Goal: Information Seeking & Learning: Check status

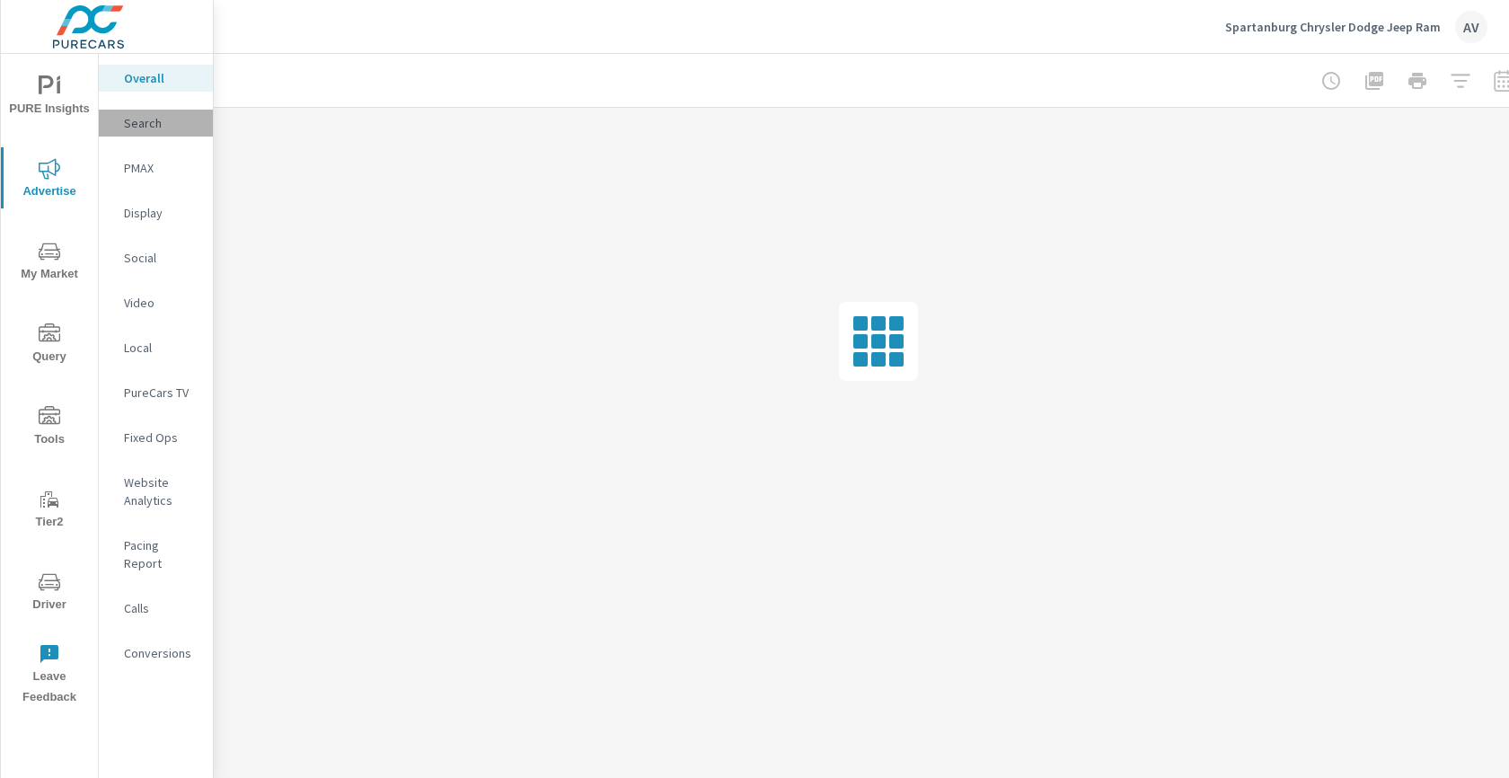
click at [133, 125] on p "Search" at bounding box center [161, 123] width 75 height 18
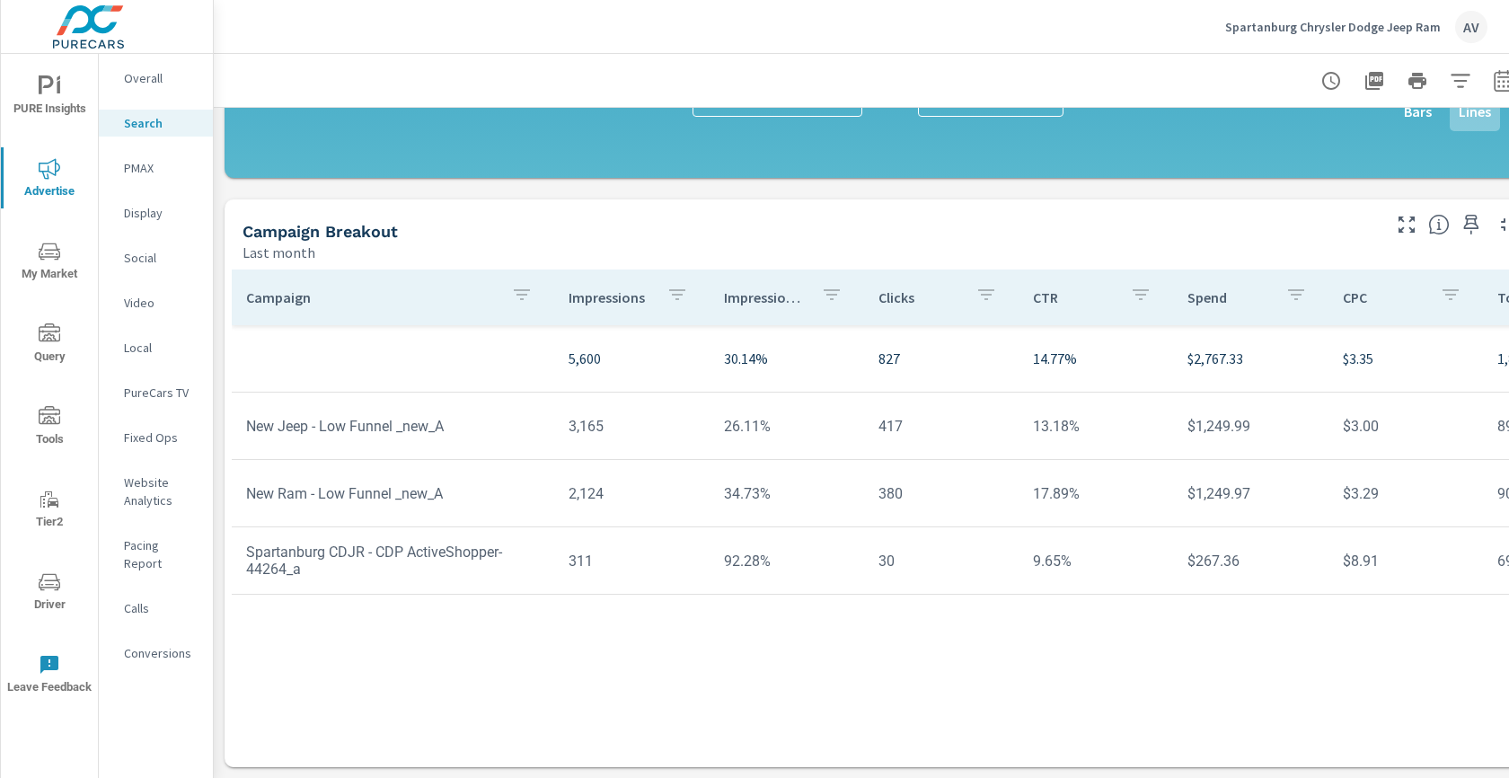
scroll to position [1258, 0]
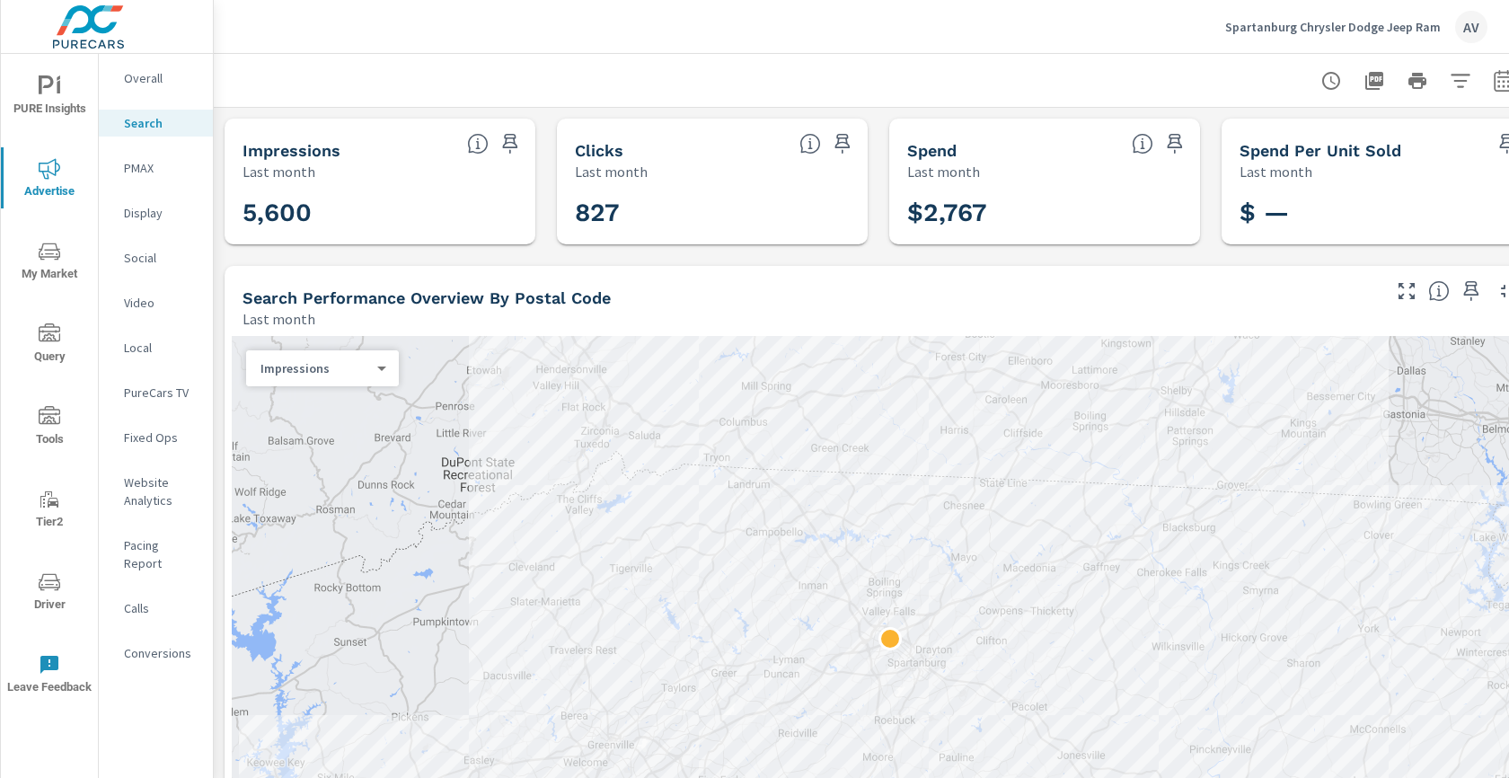
click at [1473, 30] on div "AV" at bounding box center [1471, 27] width 32 height 32
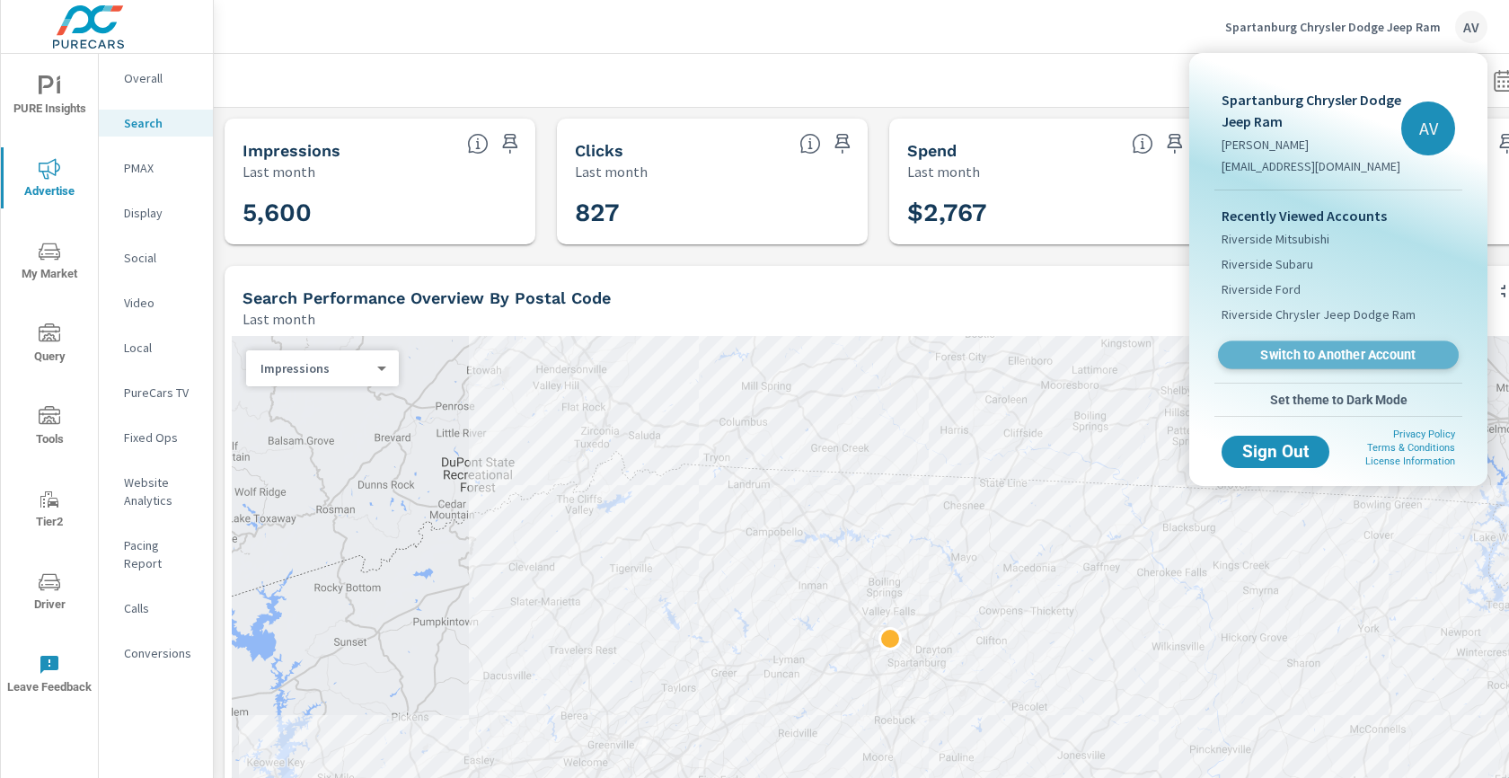
click at [1353, 357] on span "Switch to Another Account" at bounding box center [1338, 355] width 220 height 17
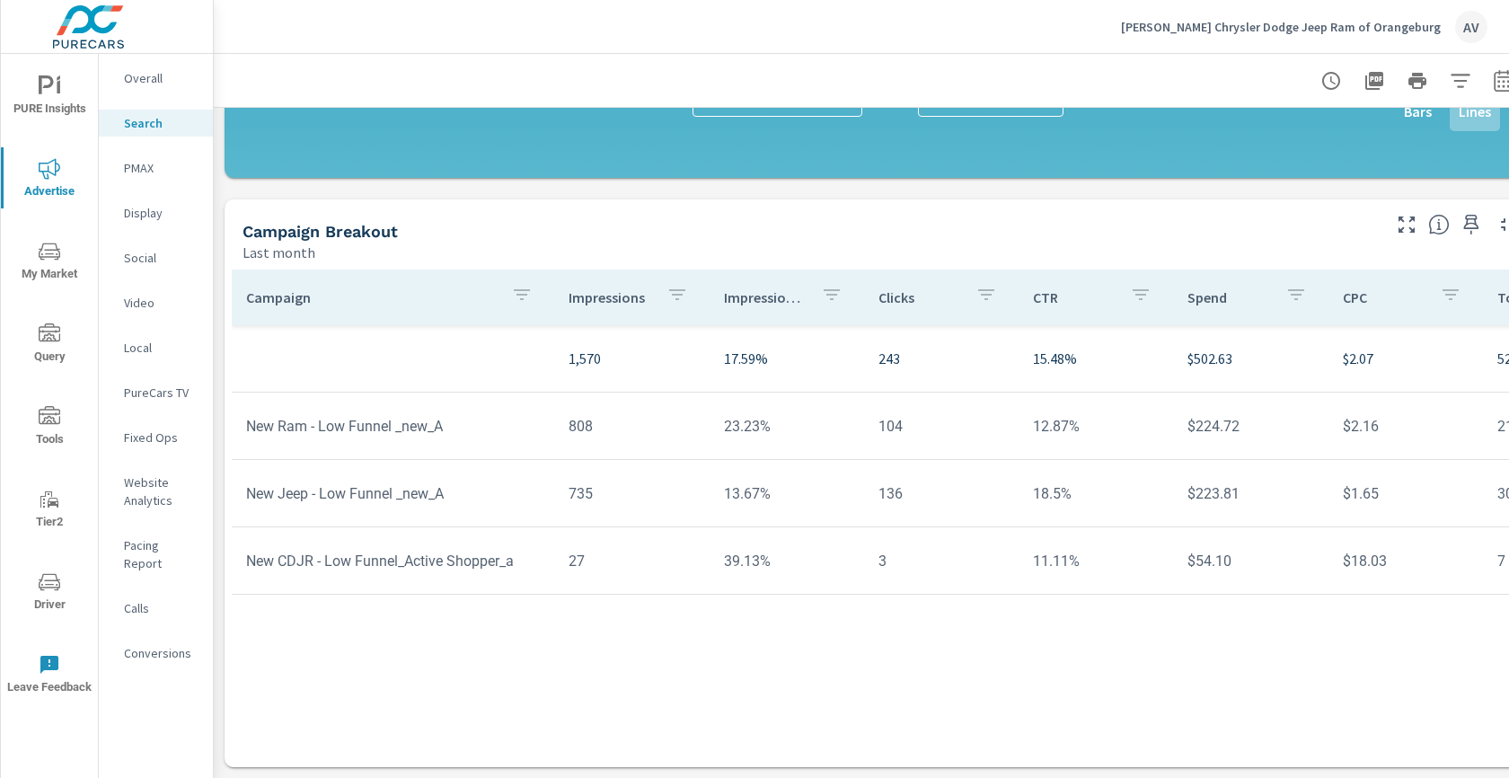
scroll to position [1258, 0]
click at [39, 588] on icon "nav menu" at bounding box center [50, 582] width 22 height 22
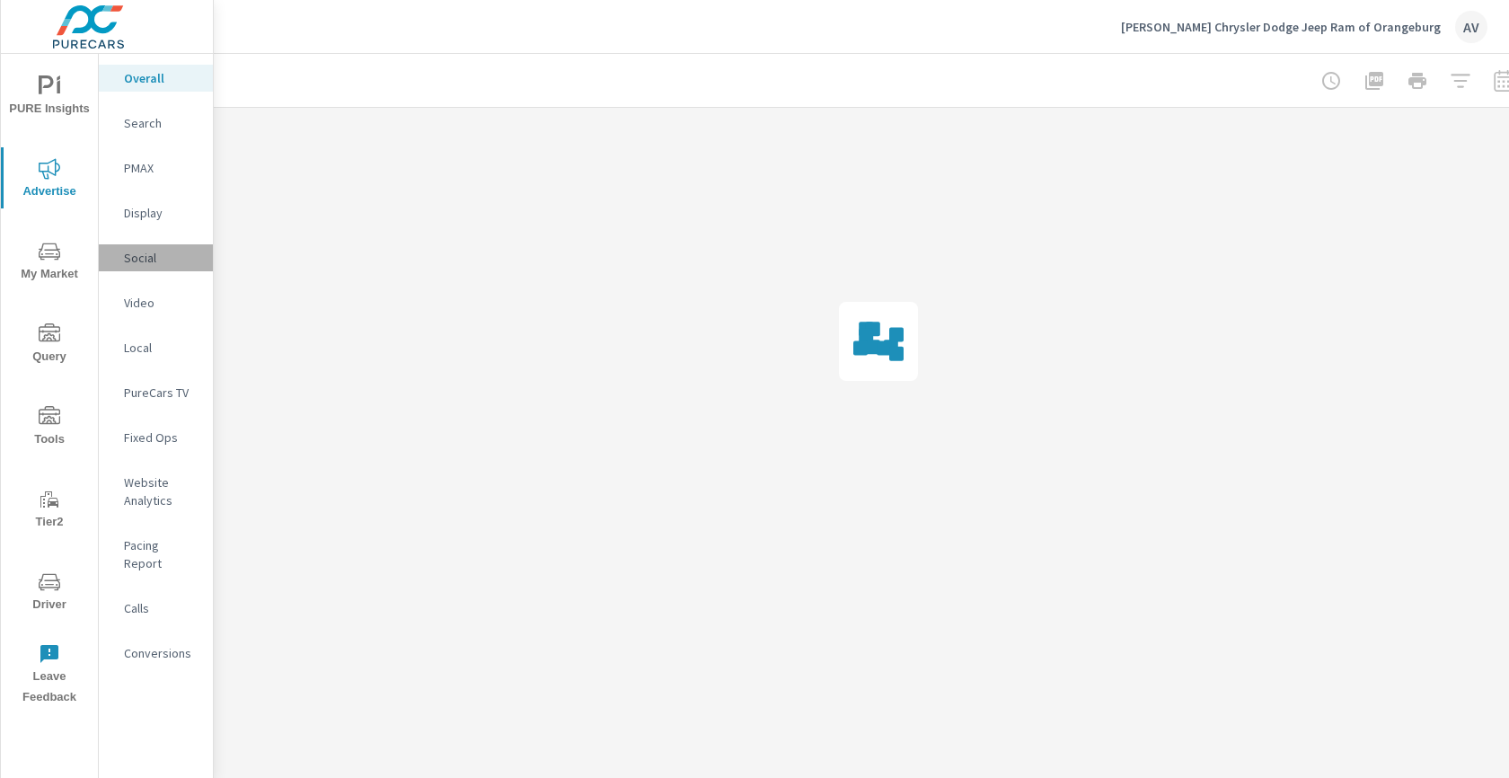
click at [154, 255] on p "Social" at bounding box center [161, 258] width 75 height 18
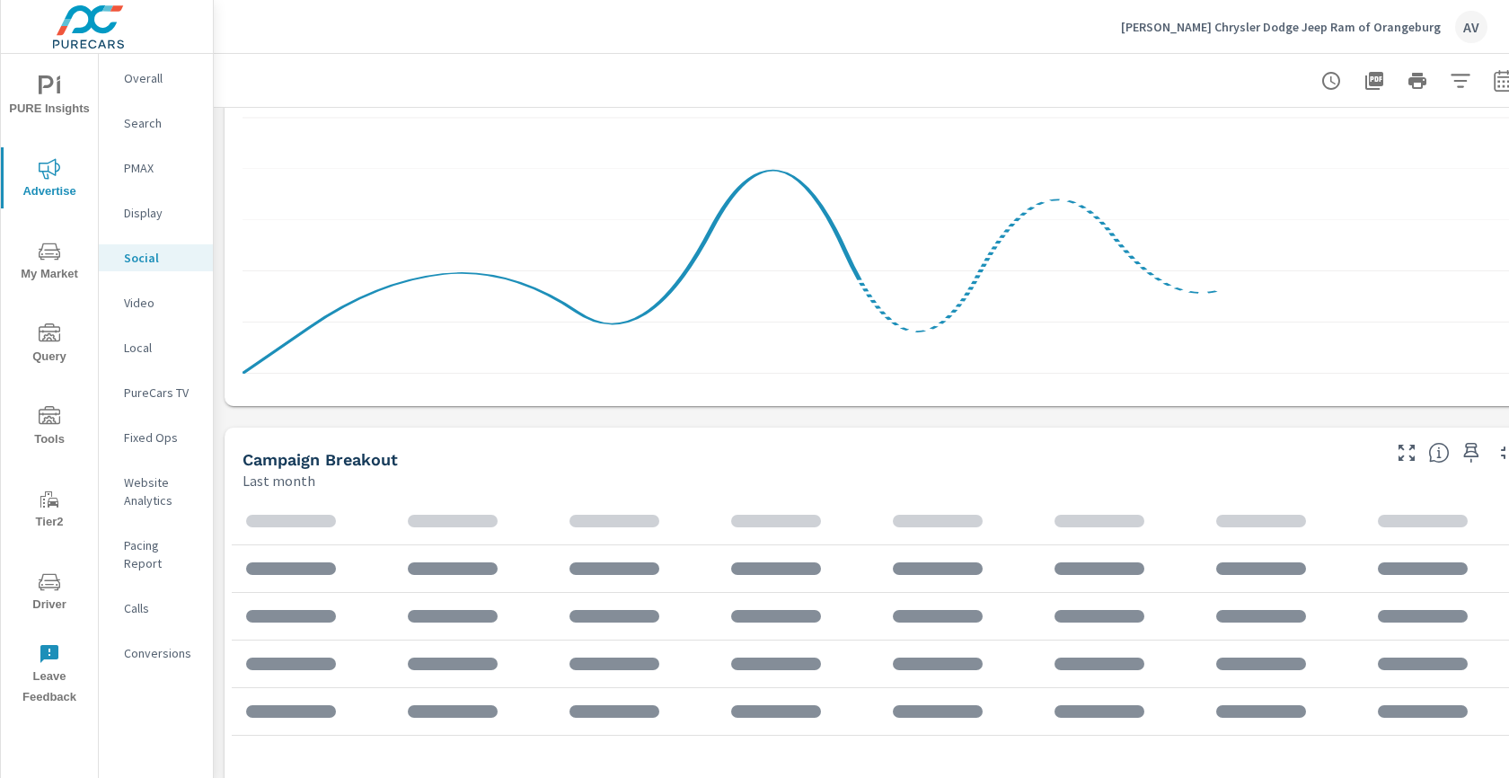
scroll to position [523, 0]
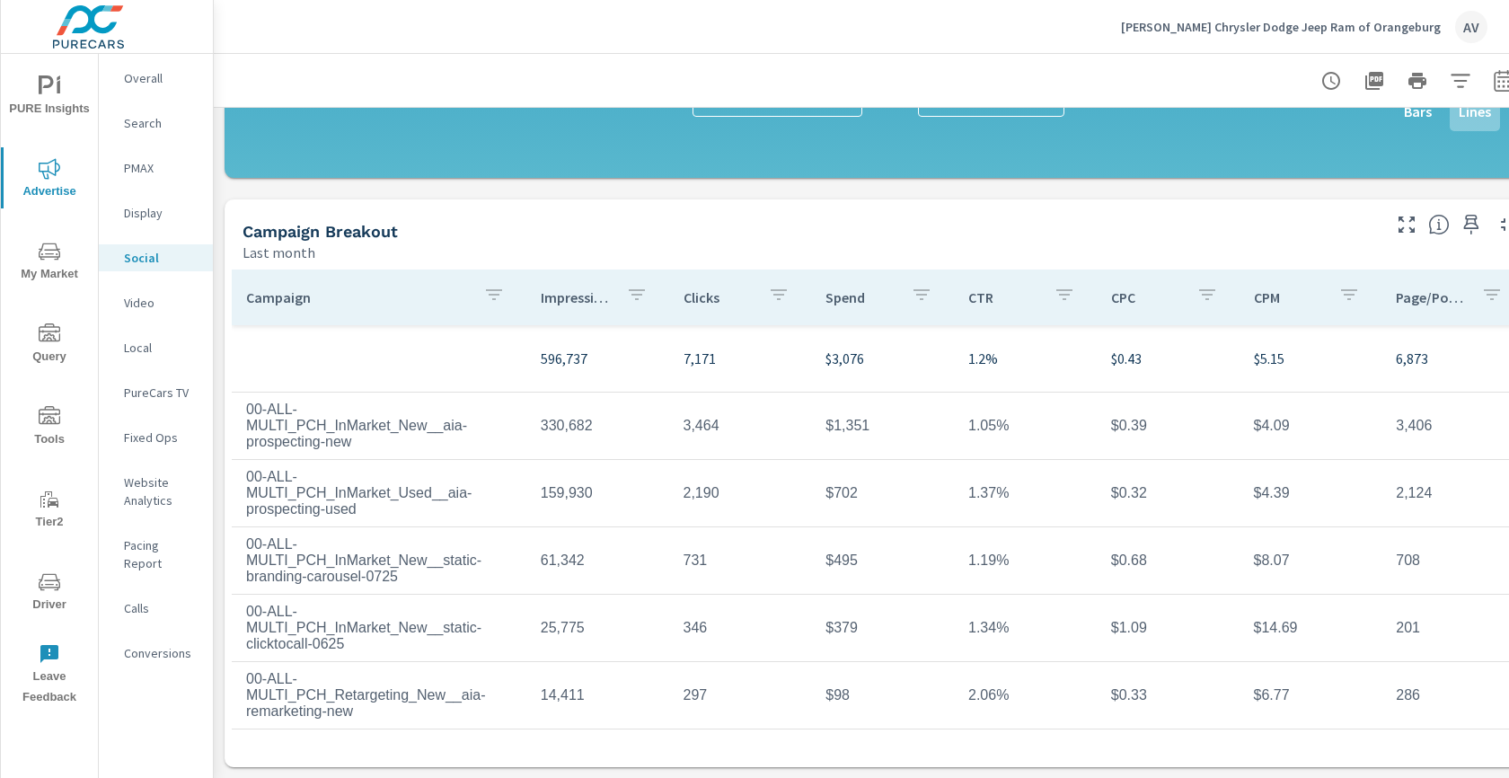
click at [471, 621] on td "00-ALL-MULTI_PCH_InMarket_New__static-clicktocall-0625" at bounding box center [379, 627] width 295 height 77
click at [414, 548] on td "00-ALL-MULTI_PCH_InMarket_New__static-branding-carousel-0725" at bounding box center [379, 560] width 295 height 77
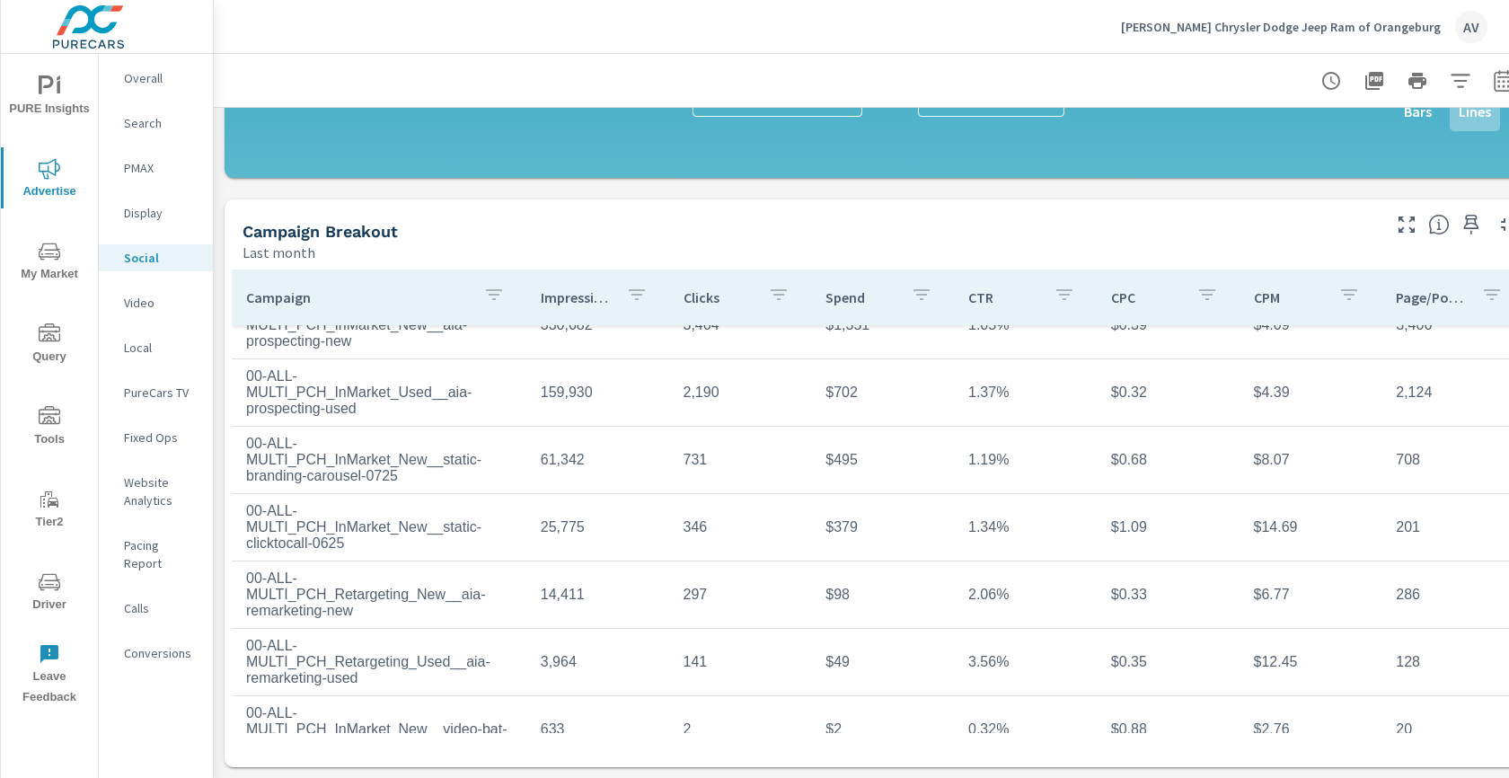
scroll to position [271, 0]
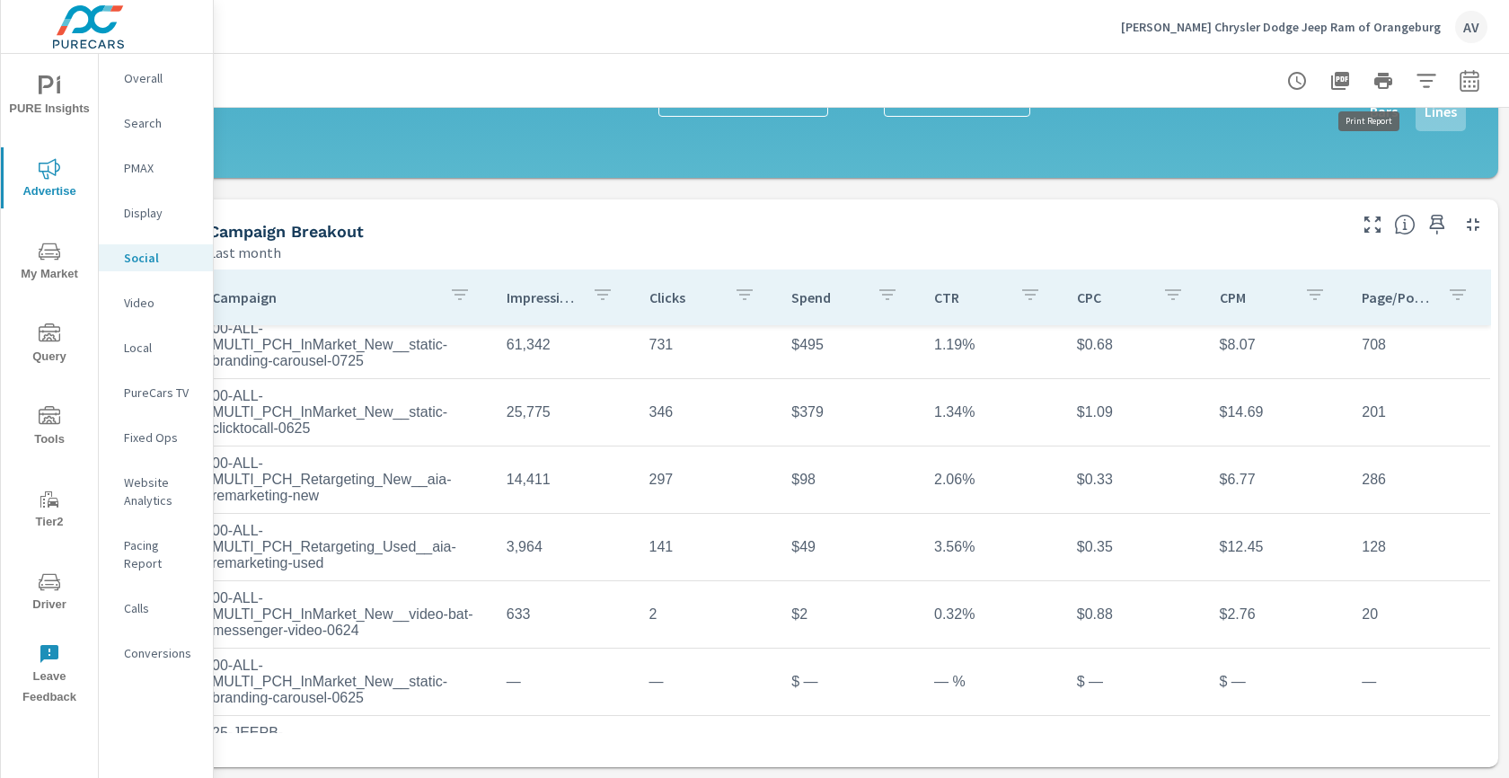
scroll to position [523, 49]
click at [1459, 84] on icon "button" at bounding box center [1470, 81] width 22 height 22
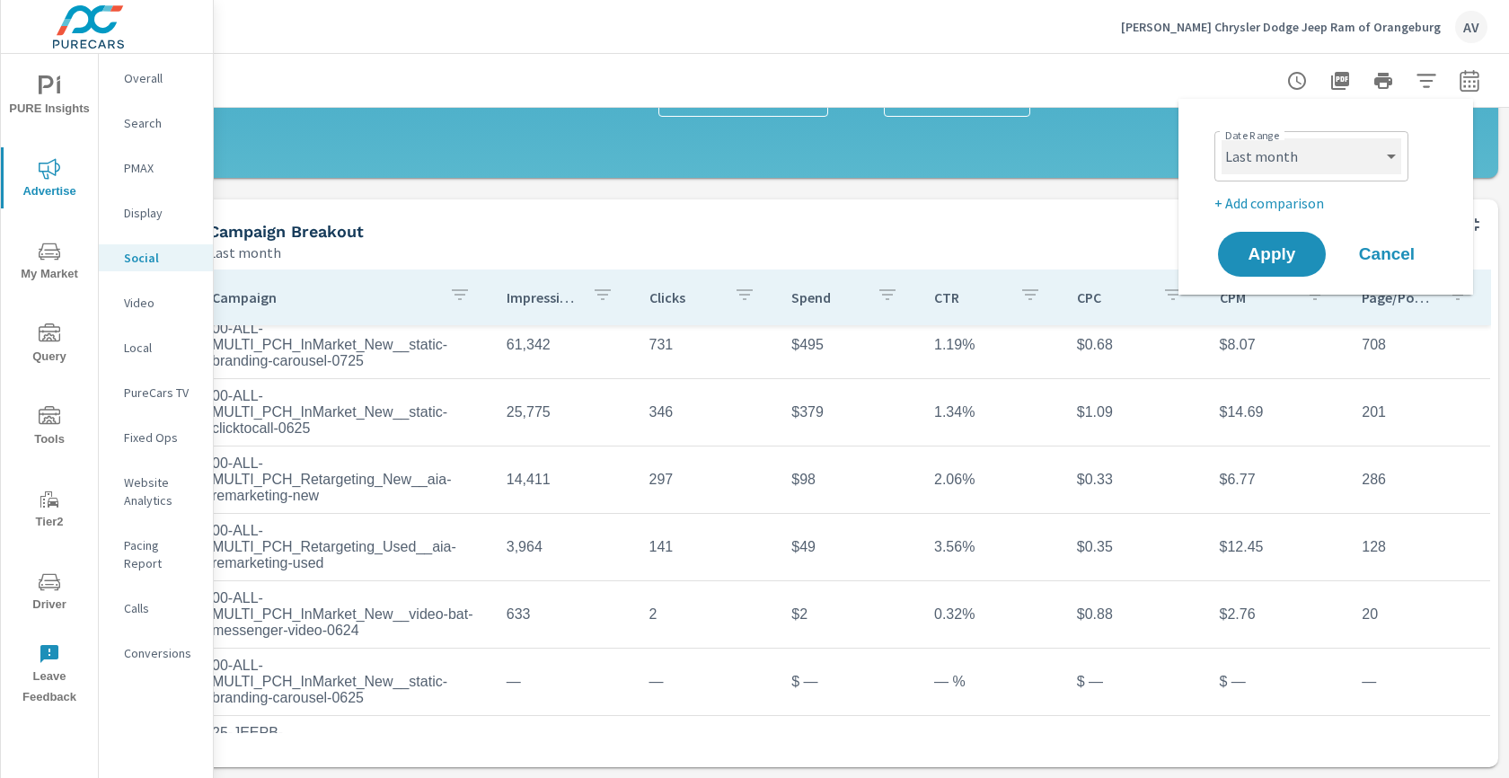
click at [1319, 159] on select "Custom Yesterday Last week Last 7 days Last 14 days Last 30 days Last 45 days L…" at bounding box center [1312, 156] width 180 height 36
select select "Month to date"
click at [1249, 241] on button "Apply" at bounding box center [1271, 254] width 111 height 47
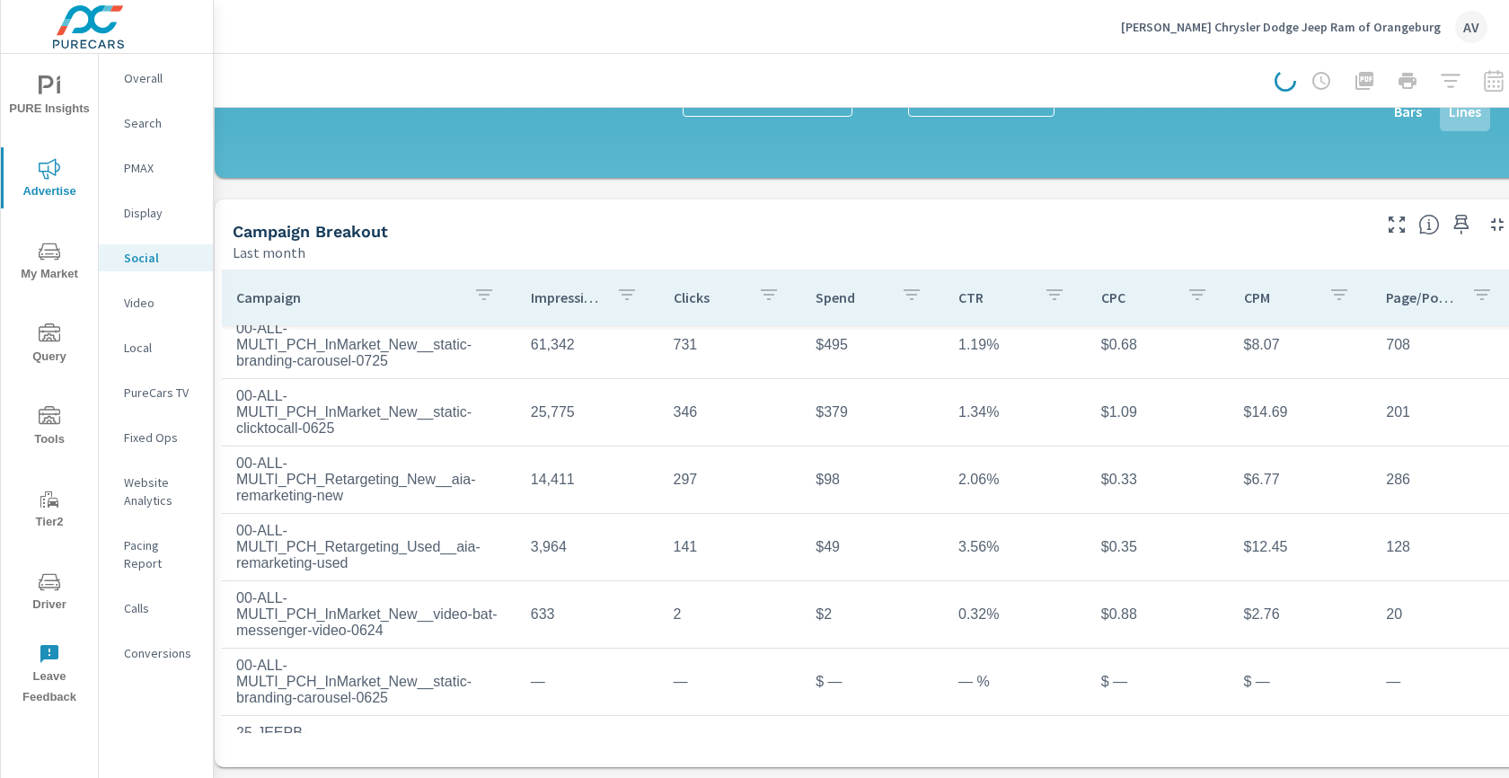
scroll to position [523, 0]
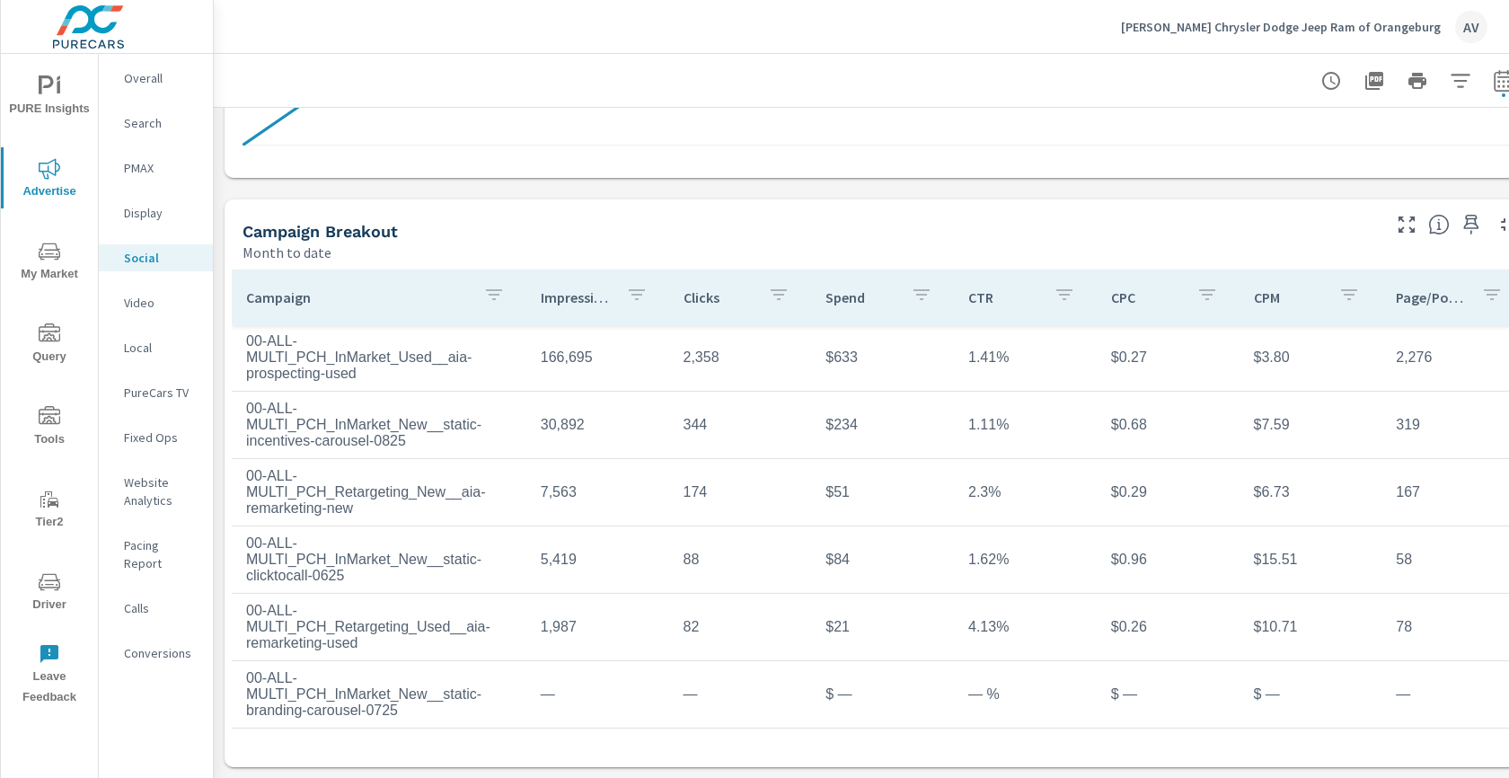
scroll to position [523, 0]
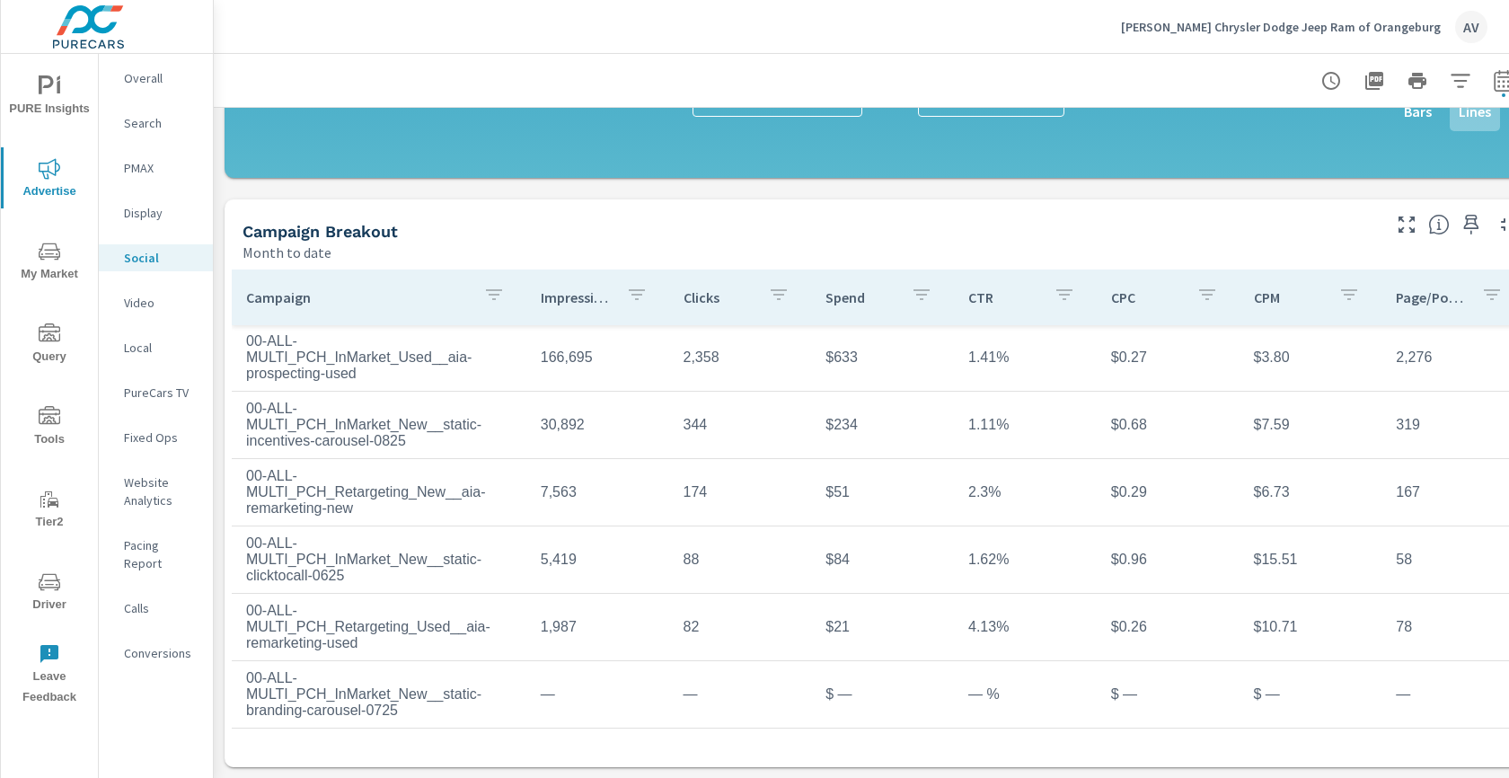
scroll to position [95, 0]
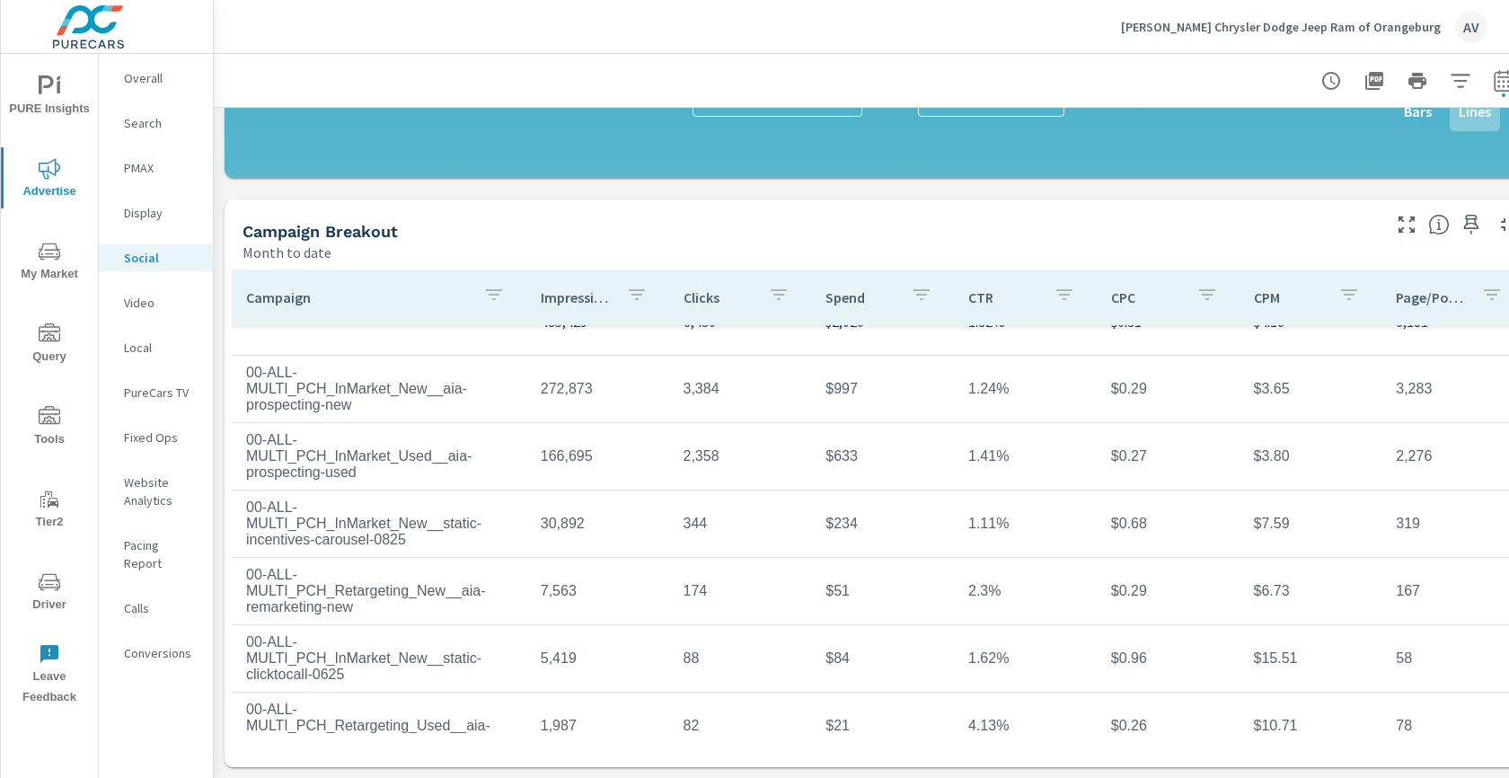
scroll to position [137, 0]
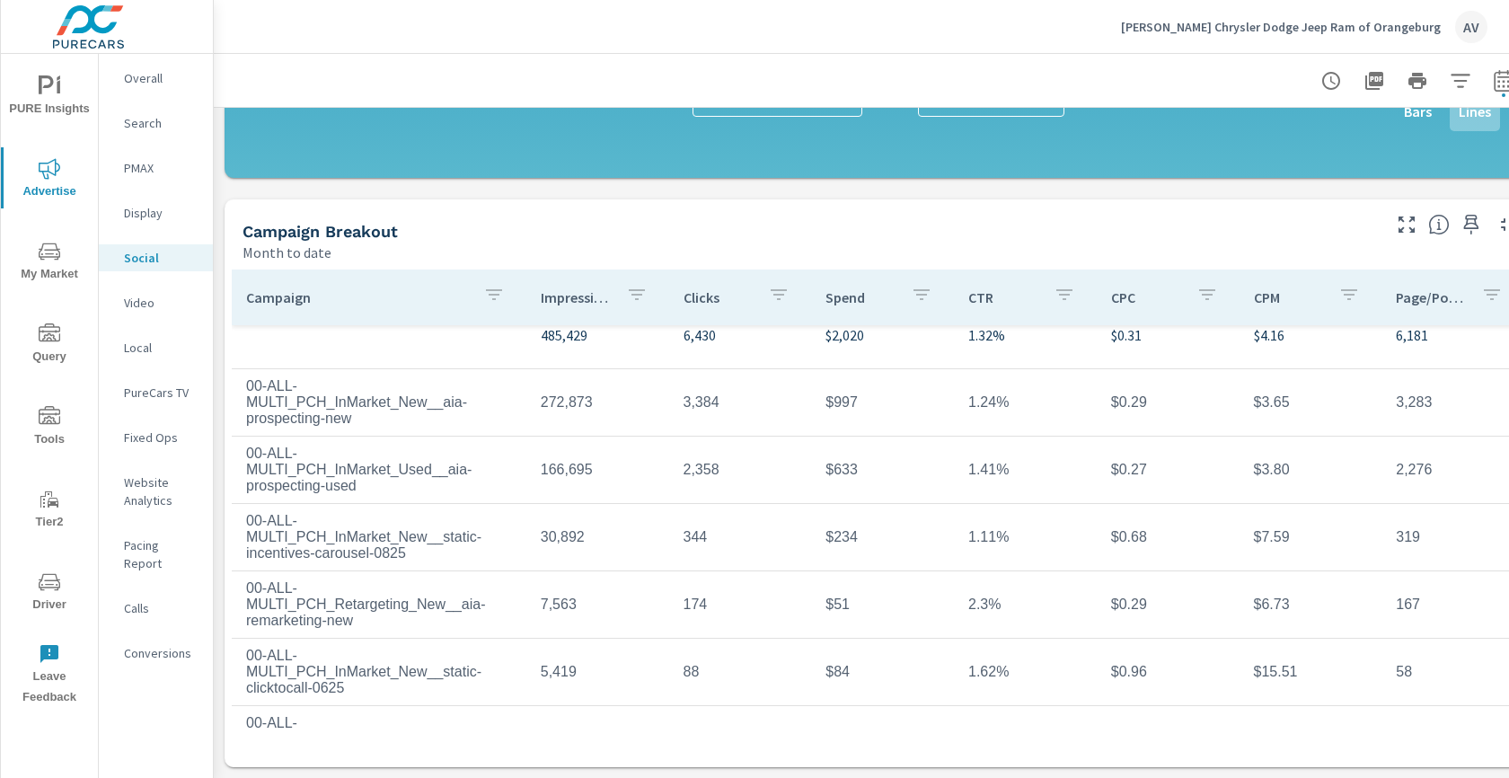
scroll to position [25, 0]
click at [59, 598] on span "Driver" at bounding box center [49, 593] width 86 height 44
